Goal: Task Accomplishment & Management: Manage account settings

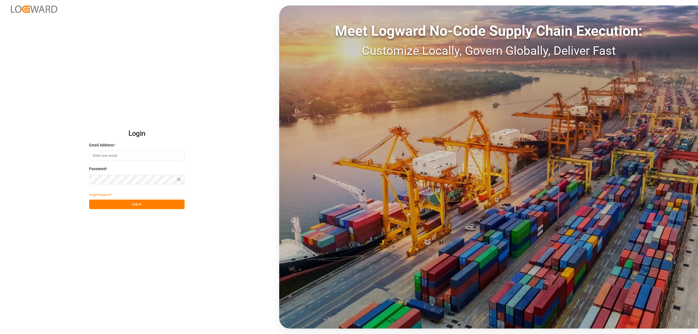
type input "[EMAIL_ADDRESS][PERSON_NAME][DOMAIN_NAME]"
click at [149, 209] on div "Login Email Address * [EMAIL_ADDRESS][PERSON_NAME][DOMAIN_NAME] Password * Show…" at bounding box center [349, 167] width 698 height 334
click at [148, 206] on button "Log In" at bounding box center [136, 205] width 95 height 10
